Goal: Find specific page/section: Find specific page/section

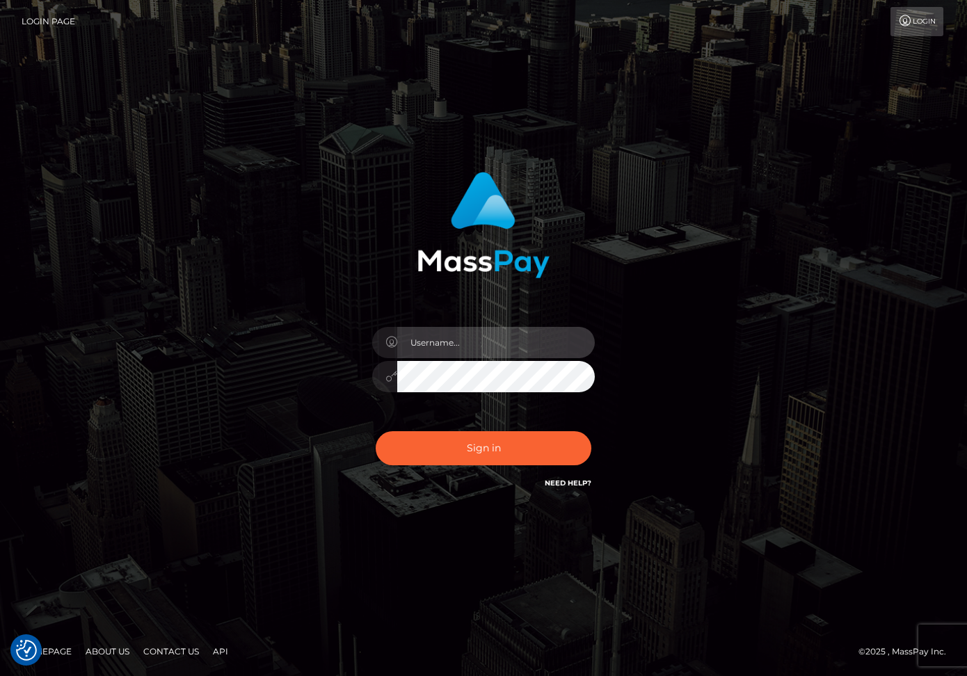
click at [435, 343] on input "text" at bounding box center [496, 342] width 198 height 31
type input "dariag"
click at [474, 351] on input "text" at bounding box center [496, 342] width 198 height 31
type input "dariag"
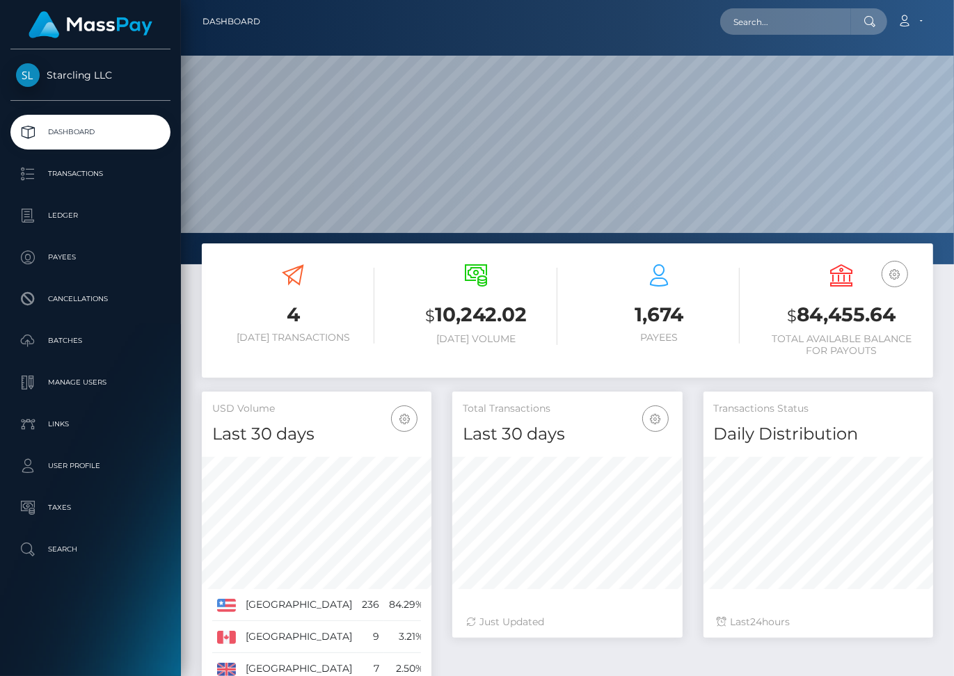
scroll to position [264, 773]
click at [767, 24] on input "text" at bounding box center [785, 21] width 131 height 26
paste input "573155"
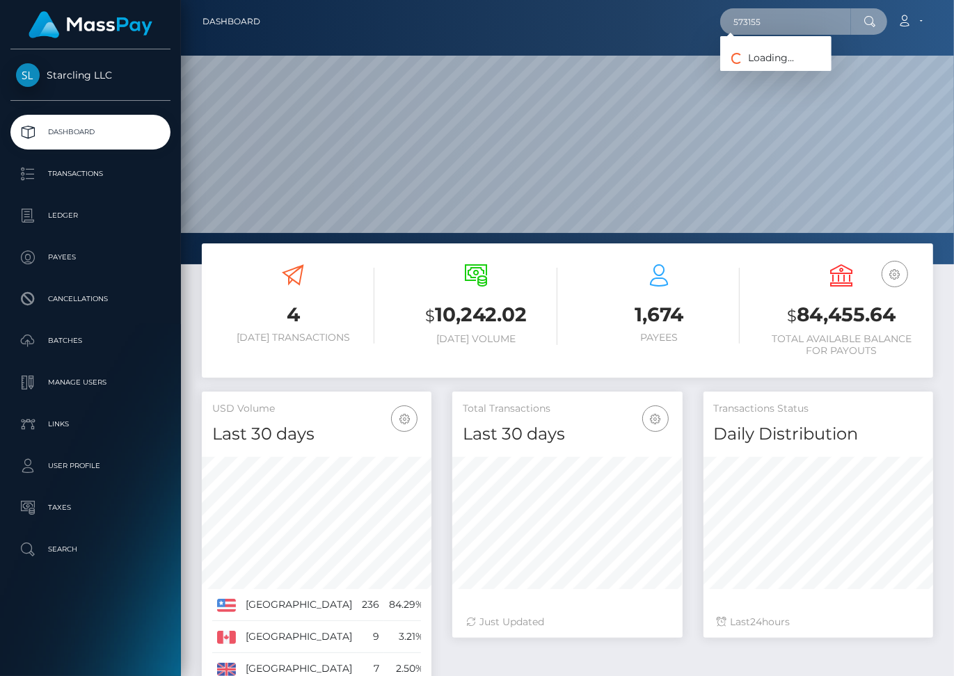
type input "573155"
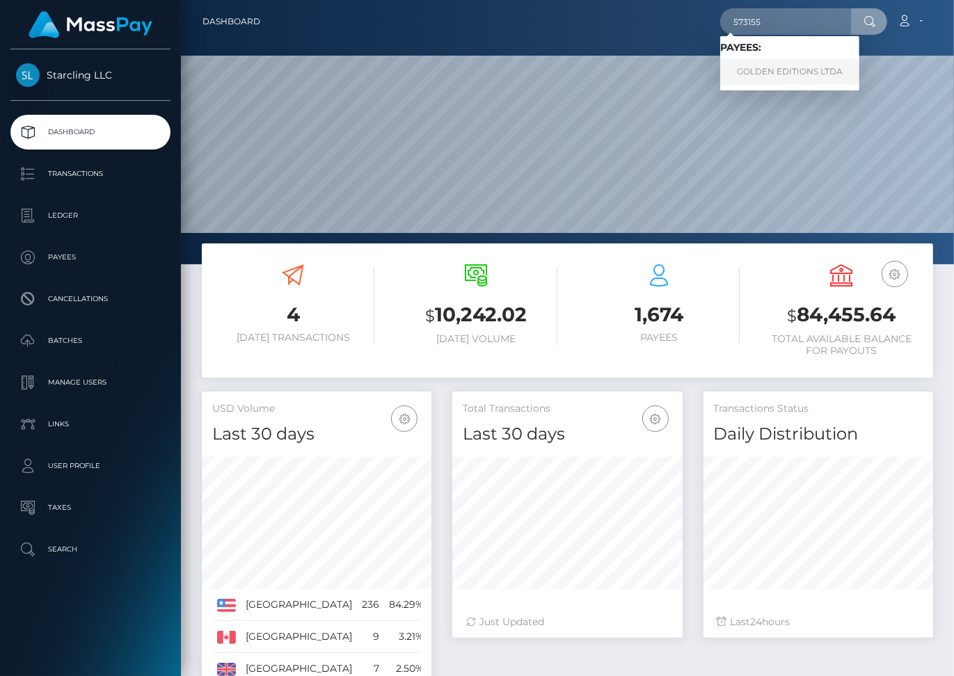
click at [830, 76] on link "GOLDEN EDITIONS LTDA" at bounding box center [789, 72] width 139 height 26
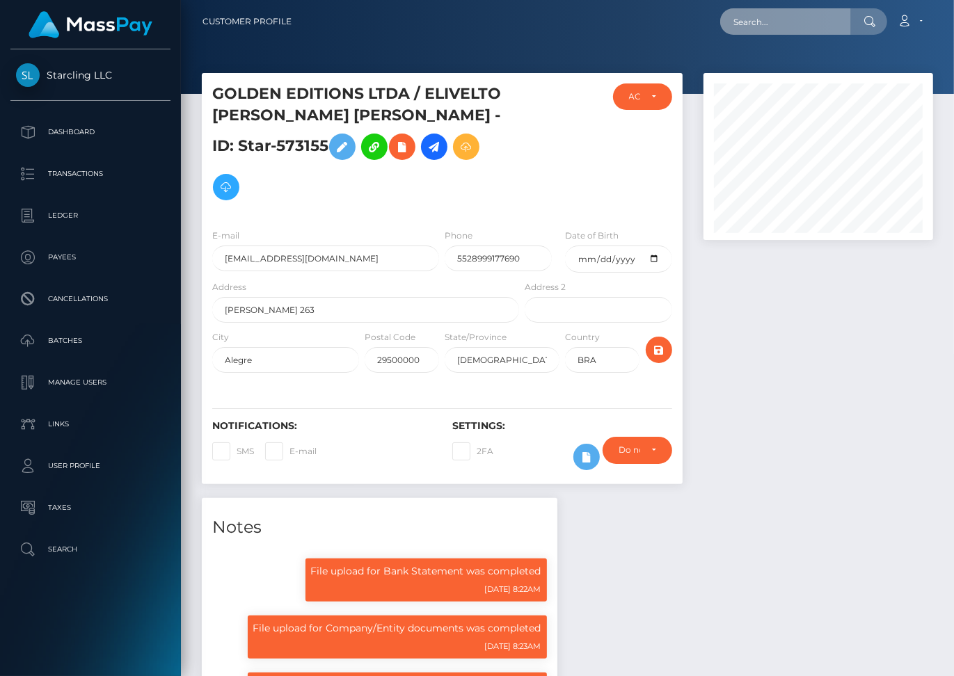
click at [768, 17] on input "text" at bounding box center [785, 21] width 131 height 26
paste input "1866979"
type input "1866979"
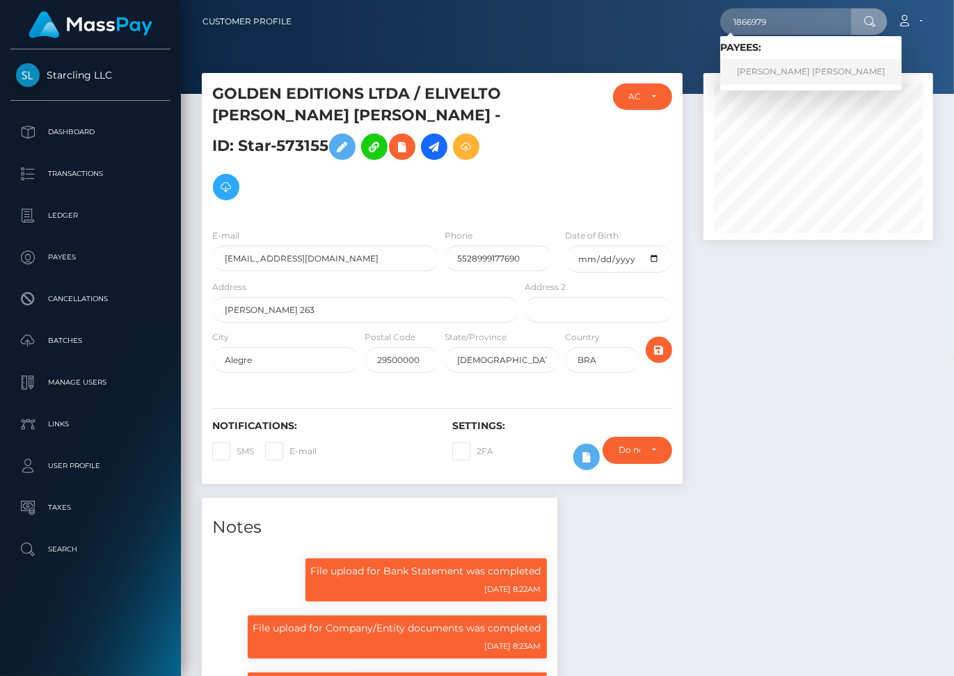
click at [781, 79] on link "Andres Felipe Gonzalez Gonzalez Barrera" at bounding box center [811, 72] width 182 height 26
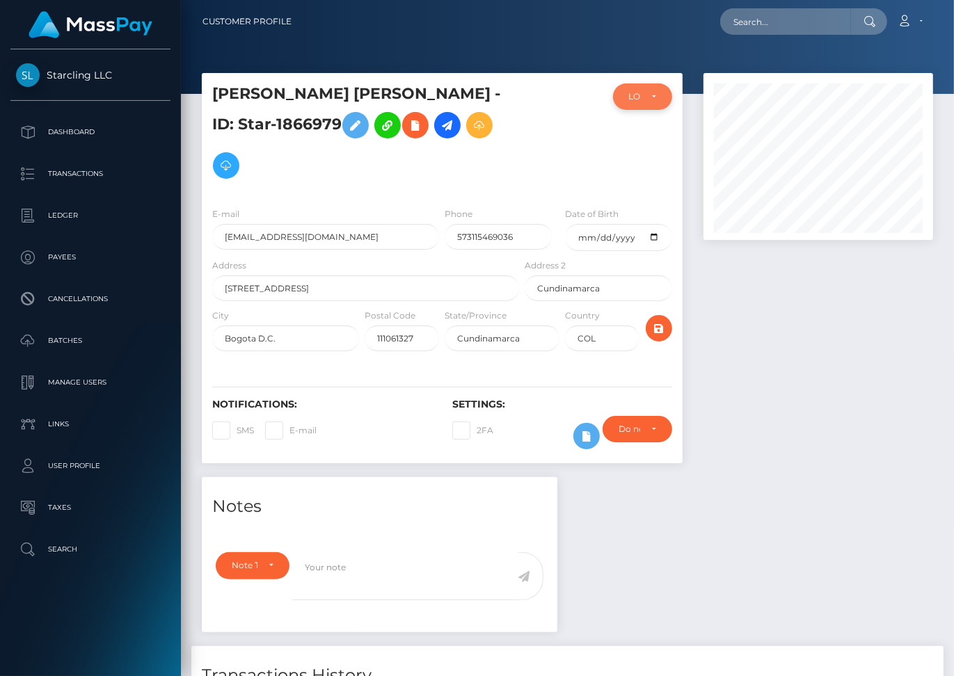
scroll to position [167, 230]
click at [639, 93] on div "LOCKED" at bounding box center [634, 96] width 11 height 11
